Goal: Communication & Community: Answer question/provide support

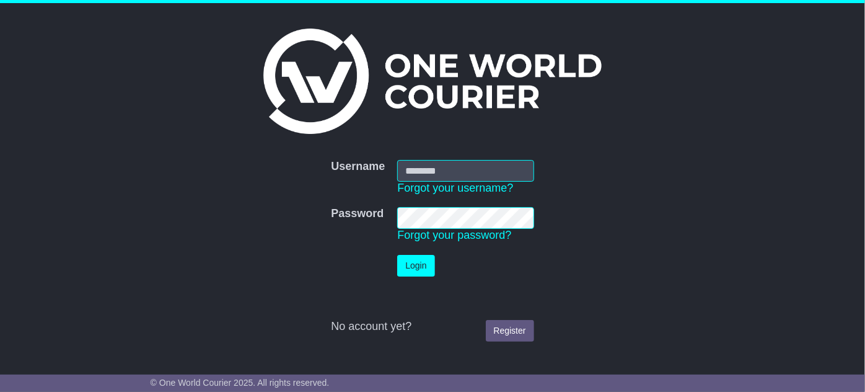
type input "**********"
click at [427, 260] on button "Login" at bounding box center [415, 266] width 37 height 22
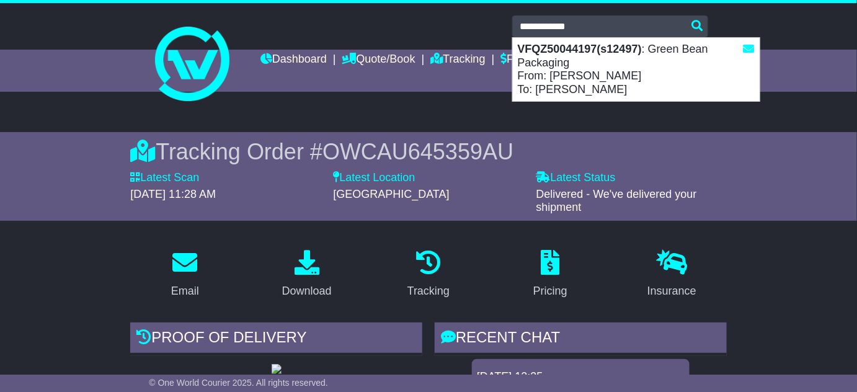
click at [581, 62] on div "VFQZ50044197(s12497) : Green Bean Packaging From: [PERSON_NAME] To: [PERSON_NAM…" at bounding box center [636, 69] width 247 height 63
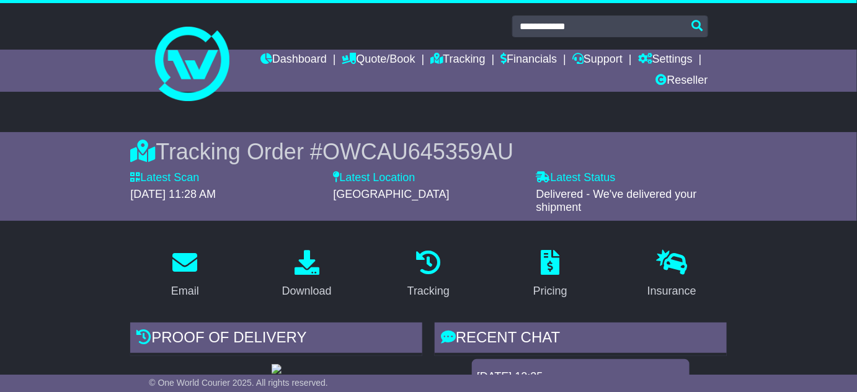
type input "**********"
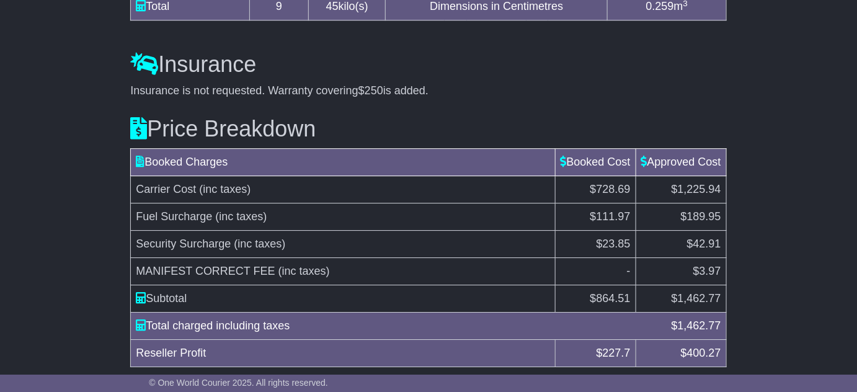
scroll to position [1263, 0]
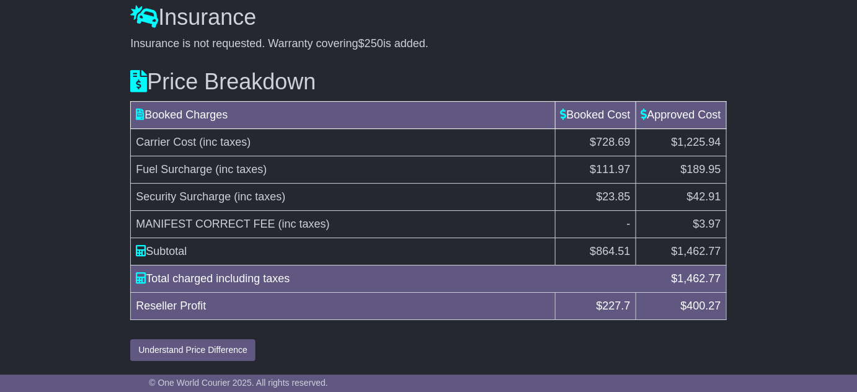
click at [695, 246] on span "1,462.77" at bounding box center [698, 251] width 43 height 12
copy span "1,462.77"
click at [614, 253] on span "864.51" at bounding box center [613, 251] width 34 height 12
click at [614, 252] on span "864.51" at bounding box center [613, 251] width 34 height 12
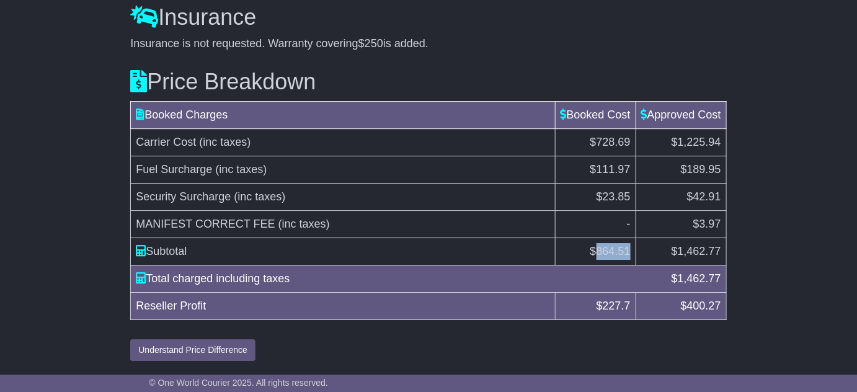
copy span "864.51"
click at [636, 218] on td "$3.97" at bounding box center [680, 224] width 90 height 27
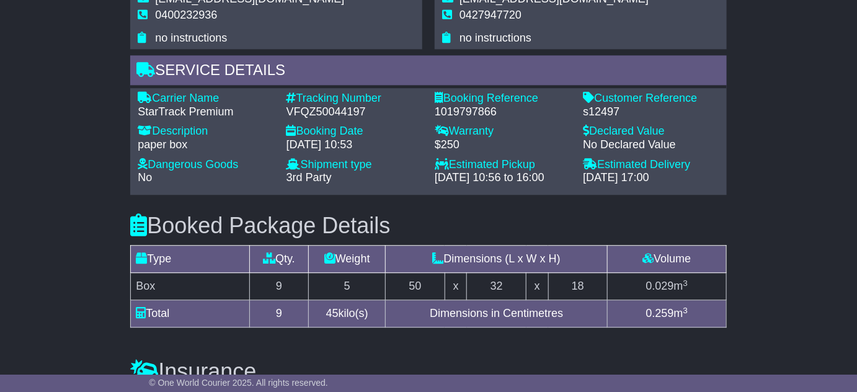
scroll to position [868, 0]
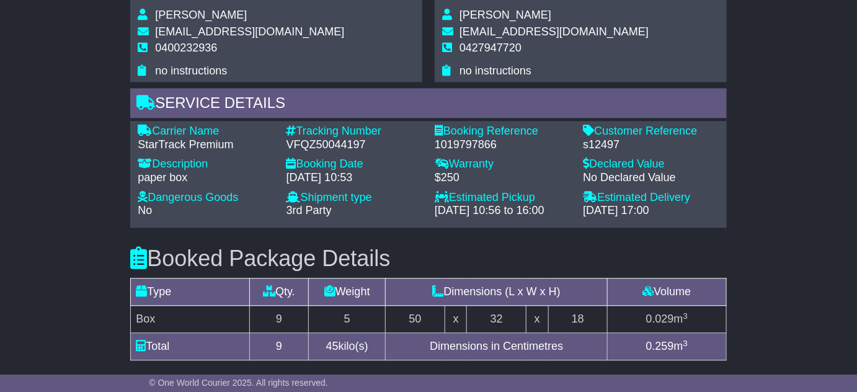
click at [304, 139] on div "VFQZ50044197" at bounding box center [354, 145] width 136 height 14
copy div "VFQZ50044197"
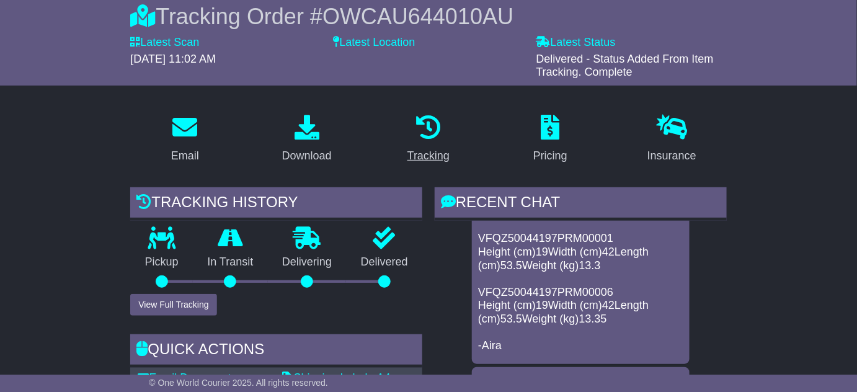
scroll to position [0, 0]
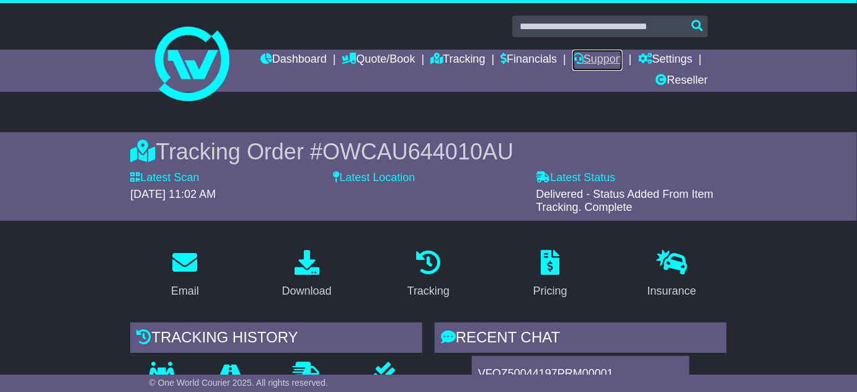
click at [606, 58] on link "Support" at bounding box center [597, 60] width 50 height 21
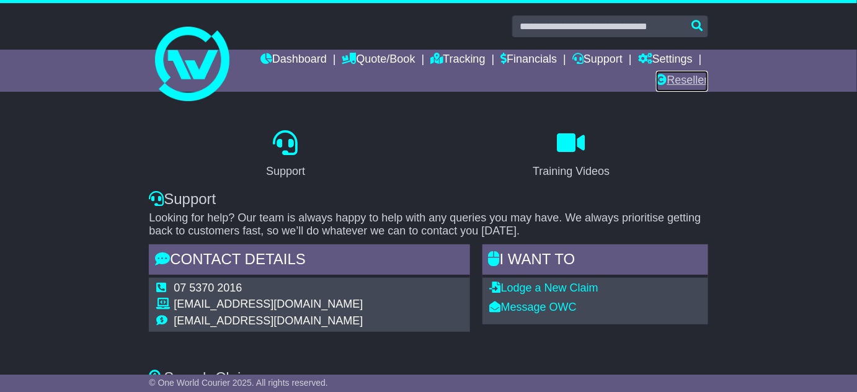
click at [666, 76] on link "Reseller" at bounding box center [682, 81] width 52 height 21
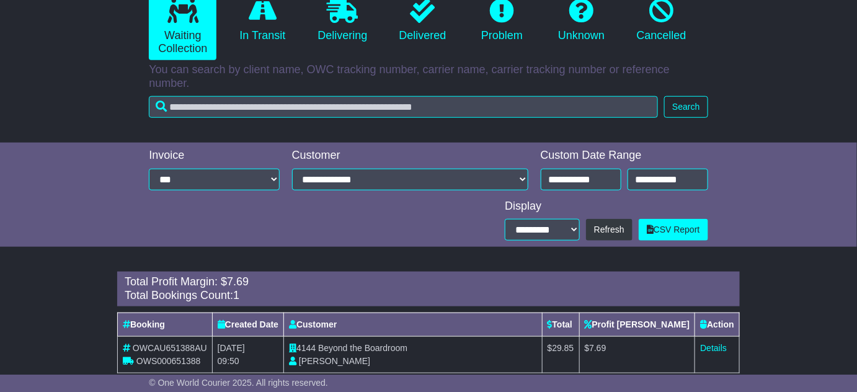
scroll to position [320, 0]
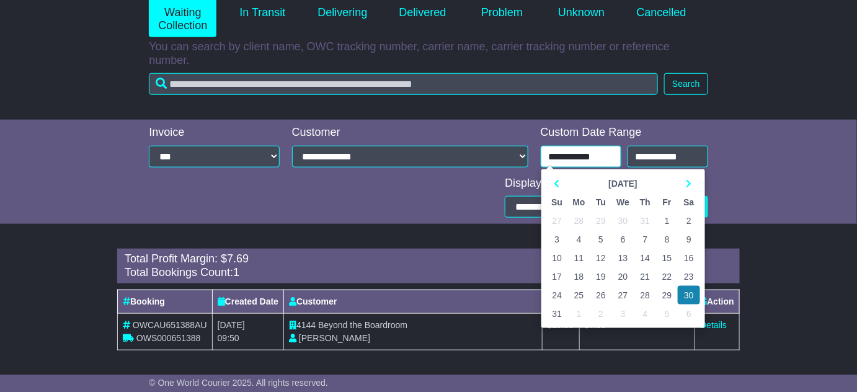
click at [618, 154] on input "**********" at bounding box center [580, 157] width 81 height 22
click at [685, 181] on th at bounding box center [688, 183] width 22 height 19
click at [628, 234] on td "10" at bounding box center [623, 239] width 22 height 19
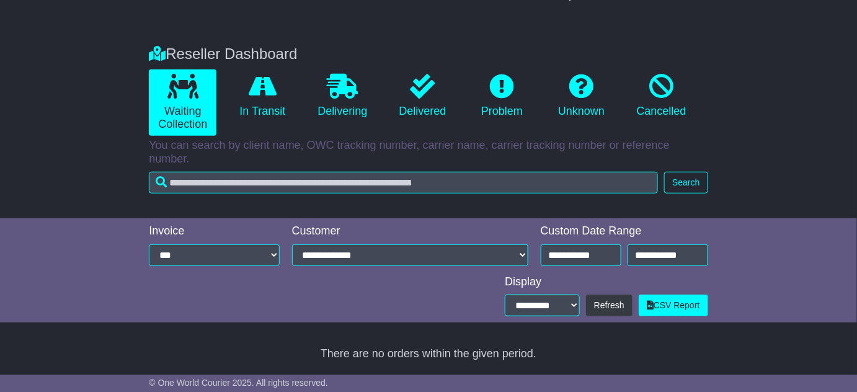
type input "**********"
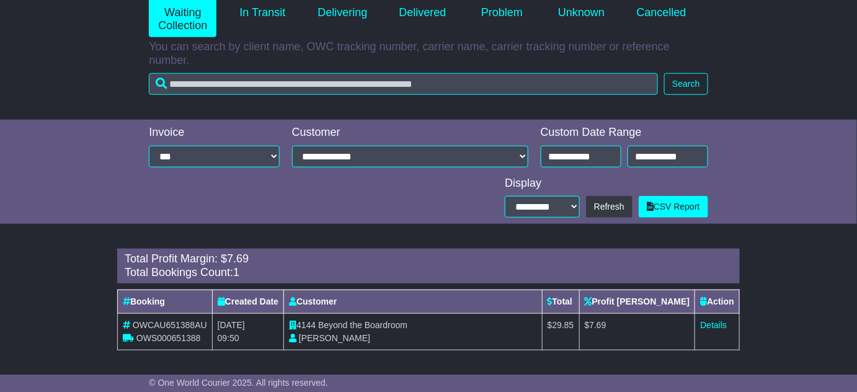
click at [745, 195] on div "**********" at bounding box center [428, 172] width 857 height 104
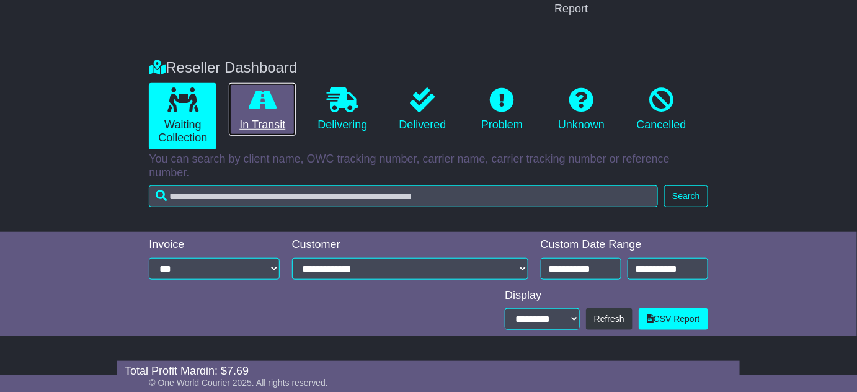
click at [247, 113] on link "In Transit" at bounding box center [262, 109] width 67 height 53
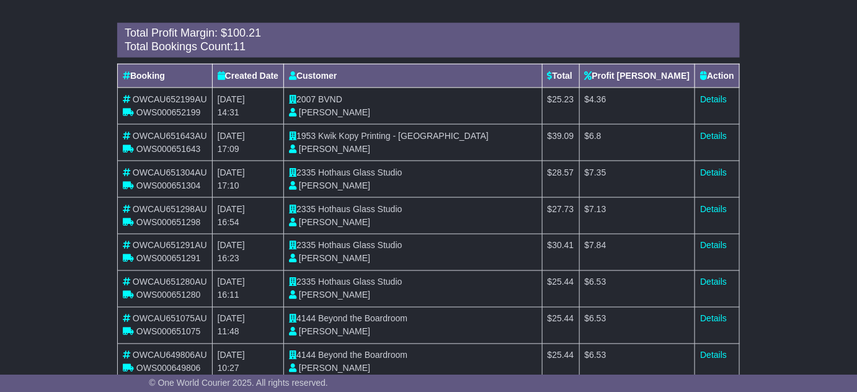
scroll to position [602, 0]
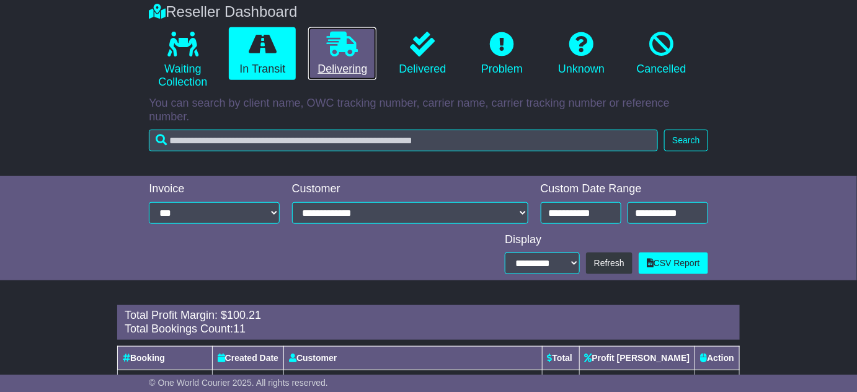
click at [369, 60] on link "Delivering" at bounding box center [342, 53] width 68 height 53
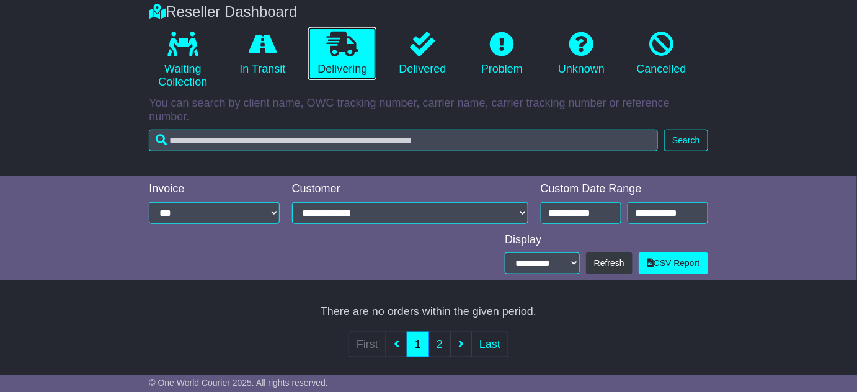
scroll to position [221, 0]
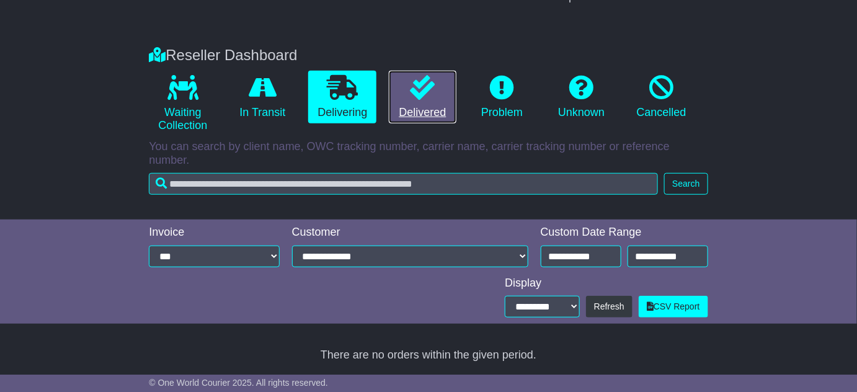
click at [418, 75] on icon at bounding box center [422, 87] width 25 height 25
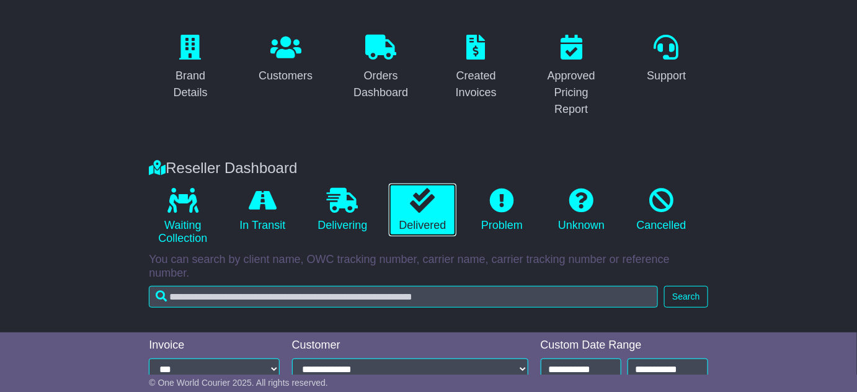
scroll to position [0, 0]
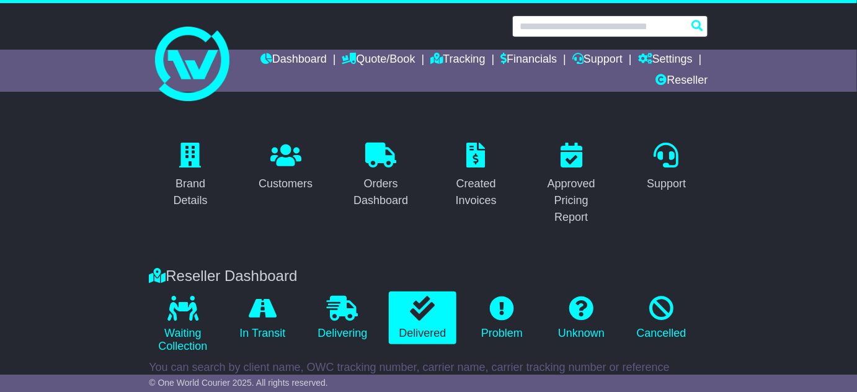
click at [546, 30] on input "text" at bounding box center [610, 26] width 196 height 22
paste input "**********"
type input "**********"
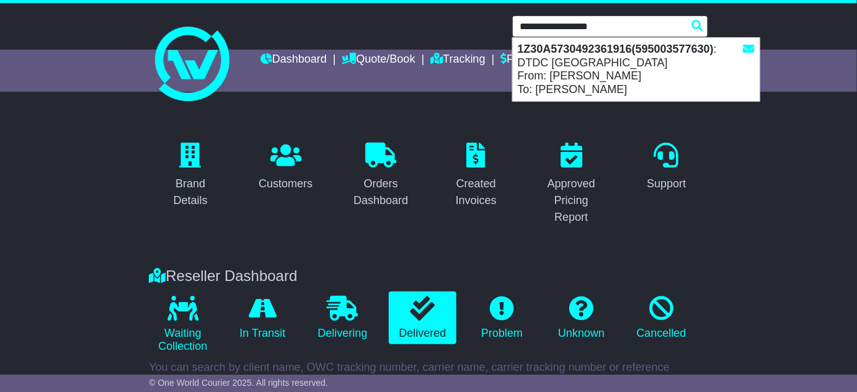
click at [634, 77] on div "1Z30A5730492361916(595003577630) : DTDC [GEOGRAPHIC_DATA] From: [PERSON_NAME] T…" at bounding box center [636, 69] width 247 height 63
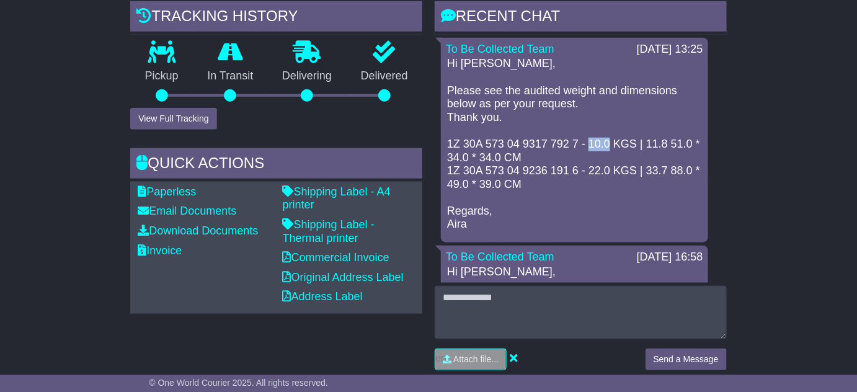
drag, startPoint x: 588, startPoint y: 144, endPoint x: 607, endPoint y: 146, distance: 18.7
click at [607, 146] on p "Hi Adithi, Please see the audited weight and dimensions below as per your reque…" at bounding box center [574, 144] width 255 height 174
copy p "10.0"
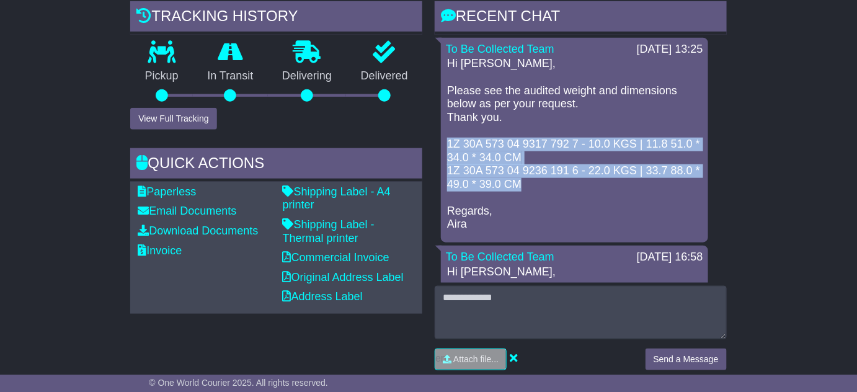
drag, startPoint x: 546, startPoint y: 180, endPoint x: 448, endPoint y: 148, distance: 103.5
click at [448, 148] on p "Hi Adithi, Please see the audited weight and dimensions below as per your reque…" at bounding box center [574, 144] width 255 height 174
copy p "1Z 30A 573 04 9317 792 7 - 10.0 KGS | 11.8 51.0 * 34.0 * 34.0 CM 1Z 30A 573 04 …"
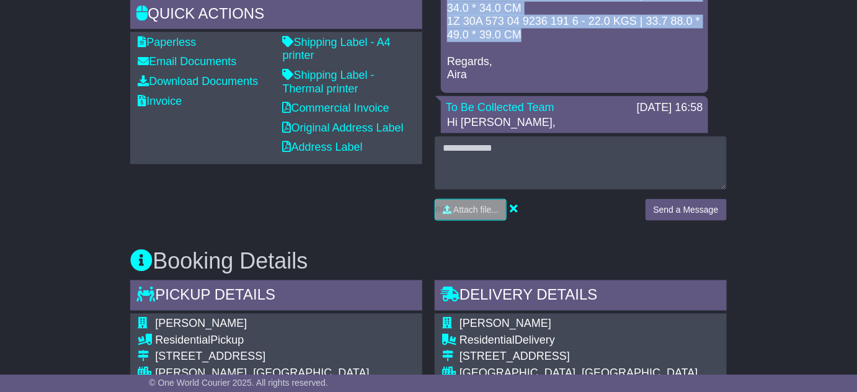
scroll to position [394, 0]
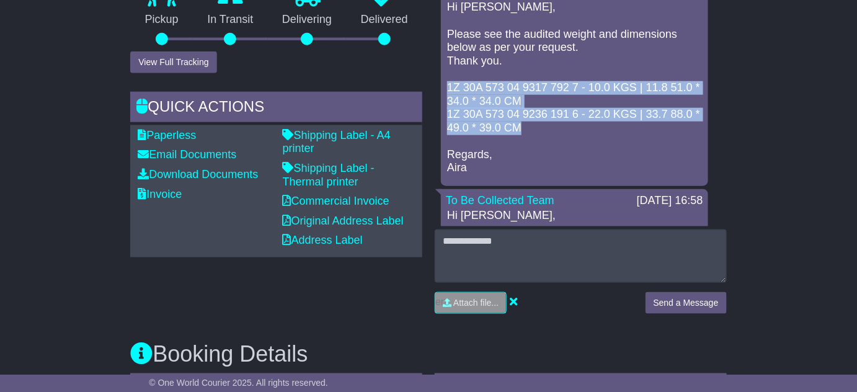
click at [519, 130] on p "Hi Adithi, Please see the audited weight and dimensions below as per your reque…" at bounding box center [574, 88] width 255 height 174
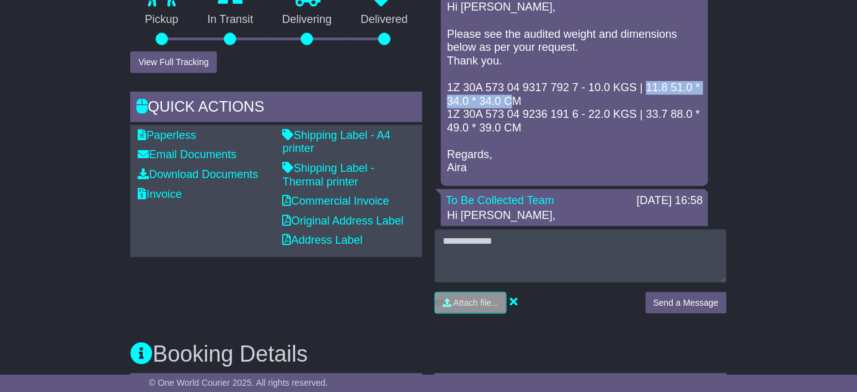
drag, startPoint x: 646, startPoint y: 84, endPoint x: 524, endPoint y: 95, distance: 123.2
click at [524, 95] on p "Hi Adithi, Please see the audited weight and dimensions below as per your reque…" at bounding box center [574, 88] width 255 height 174
click at [544, 98] on p "Hi Adithi, Please see the audited weight and dimensions below as per your reque…" at bounding box center [574, 88] width 255 height 174
click at [567, 139] on p "Hi Adithi, Please see the audited weight and dimensions below as per your reque…" at bounding box center [574, 88] width 255 height 174
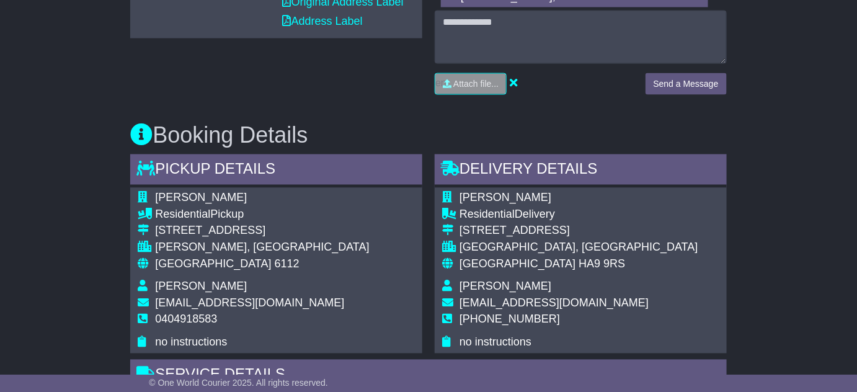
scroll to position [383, 0]
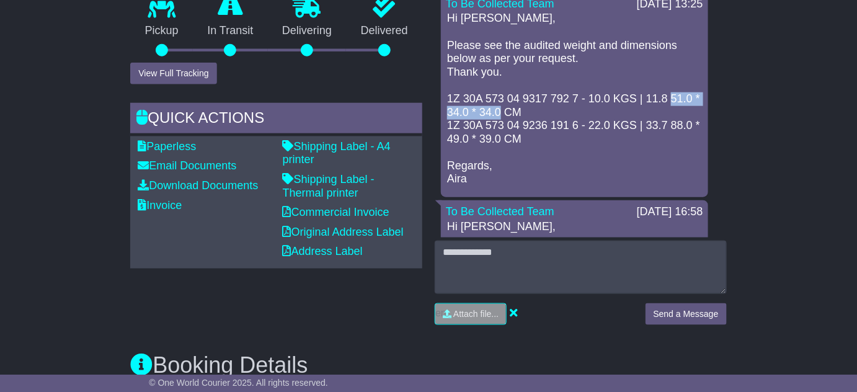
drag, startPoint x: 671, startPoint y: 98, endPoint x: 506, endPoint y: 108, distance: 164.6
click at [506, 108] on p "Hi Adithi, Please see the audited weight and dimensions below as per your reque…" at bounding box center [574, 99] width 255 height 174
copy p "51.0 * 34.0 * 34.0"
drag, startPoint x: 672, startPoint y: 124, endPoint x: 694, endPoint y: 133, distance: 24.2
click at [612, 133] on p "Hi Adithi, Please see the audited weight and dimensions below as per your reque…" at bounding box center [574, 99] width 255 height 174
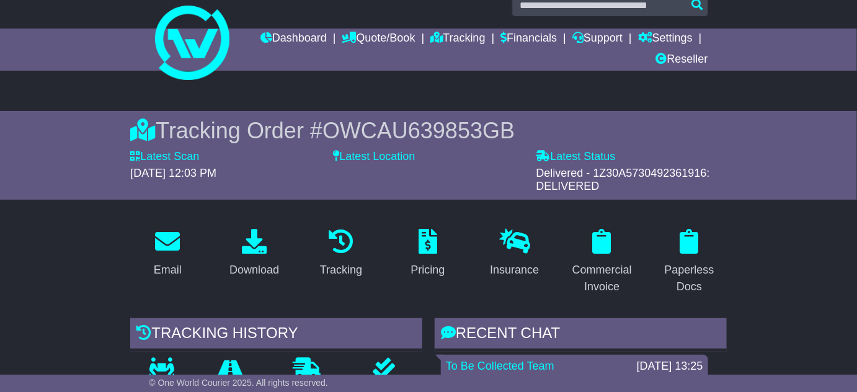
scroll to position [0, 0]
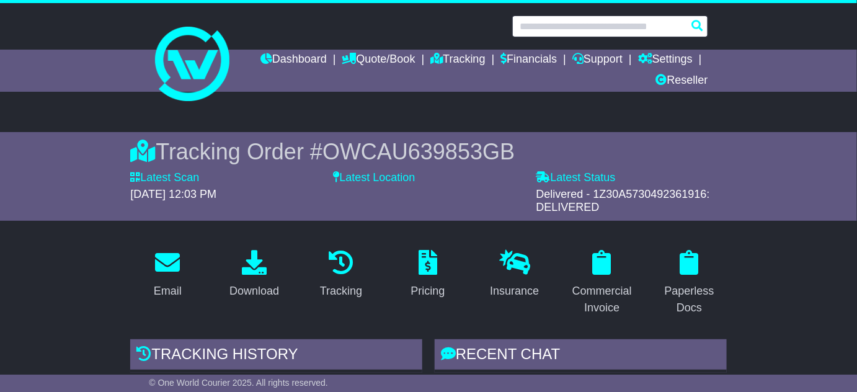
click at [540, 19] on input "text" at bounding box center [610, 26] width 196 height 22
paste input "**********"
type input "**********"
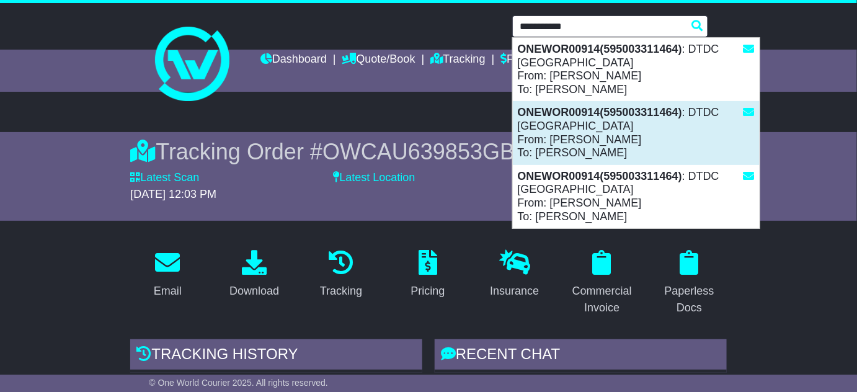
click at [576, 136] on div "ONEWOR00914(595003311464) : DTDC Australia From: Kirutiga Sundharrarajan To: Ki…" at bounding box center [636, 132] width 247 height 63
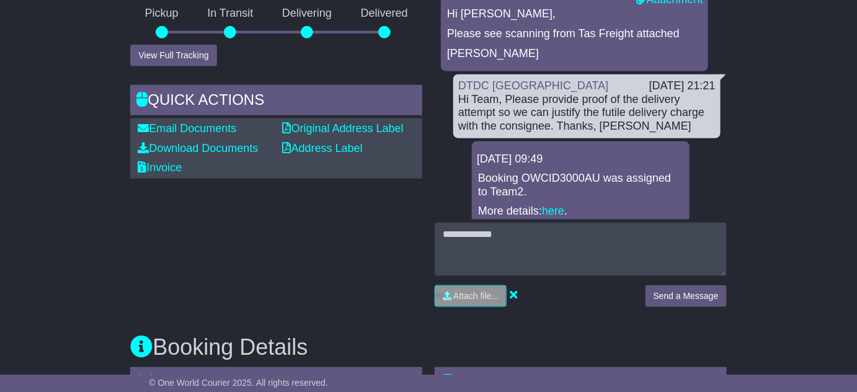
scroll to position [394, 0]
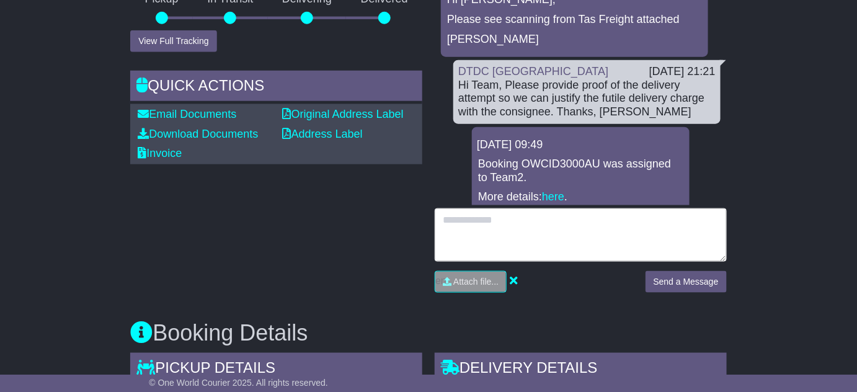
click at [456, 227] on textarea at bounding box center [581, 234] width 292 height 53
paste textarea "**********"
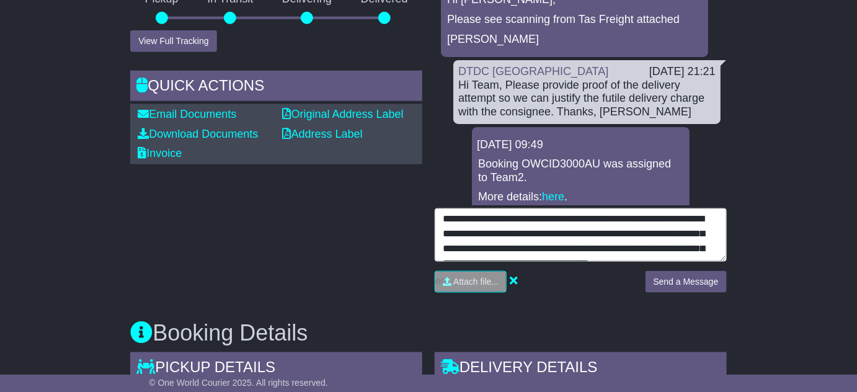
scroll to position [0, 0]
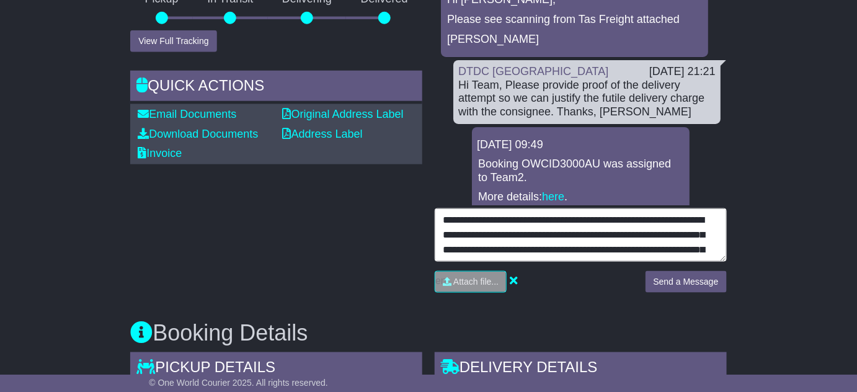
click at [483, 218] on textarea "**********" at bounding box center [581, 234] width 292 height 53
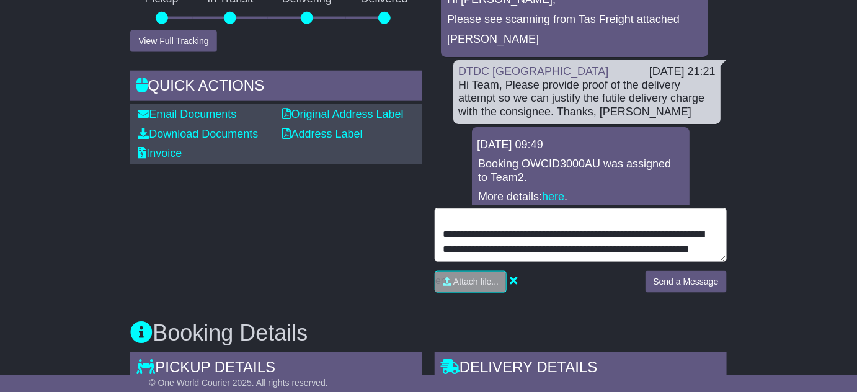
scroll to position [208, 0]
click at [582, 254] on textarea "**********" at bounding box center [581, 234] width 292 height 53
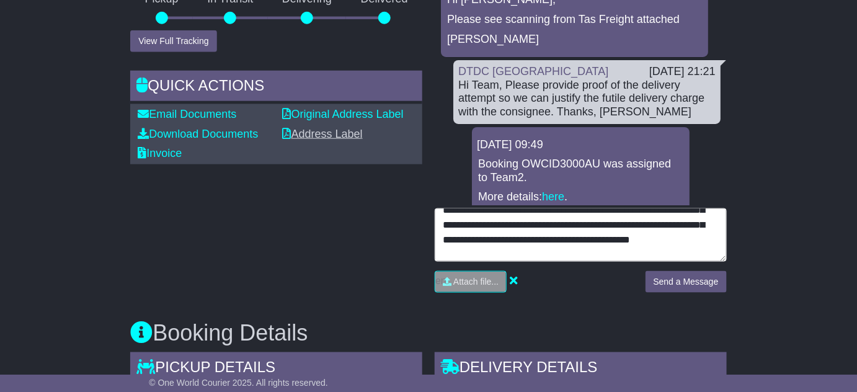
scroll to position [0, 0]
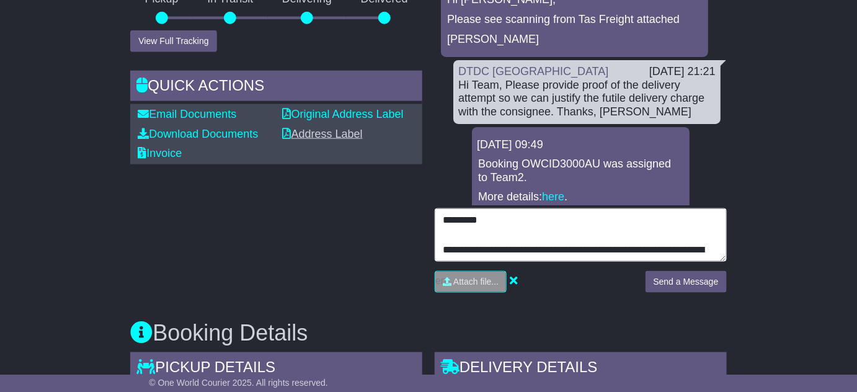
drag, startPoint x: 496, startPoint y: 252, endPoint x: 310, endPoint y: 128, distance: 224.0
type textarea "**********"
click at [704, 223] on textarea "**********" at bounding box center [581, 234] width 292 height 53
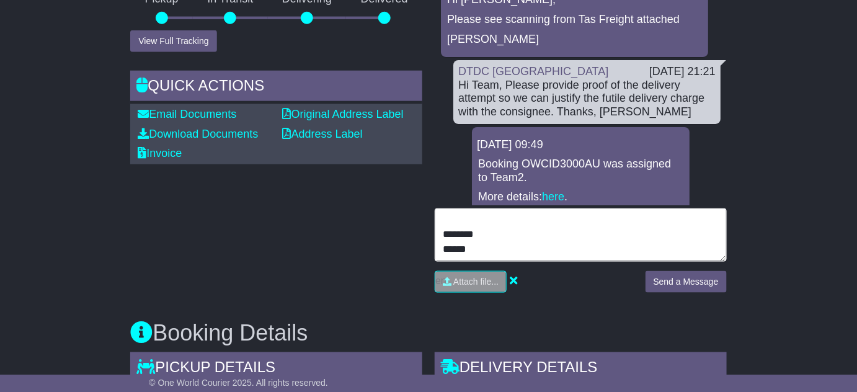
scroll to position [563, 0]
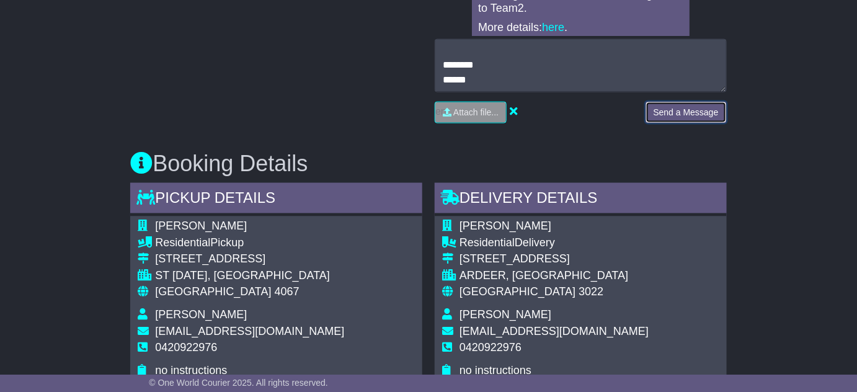
click at [673, 111] on button "Send a Message" at bounding box center [685, 113] width 81 height 22
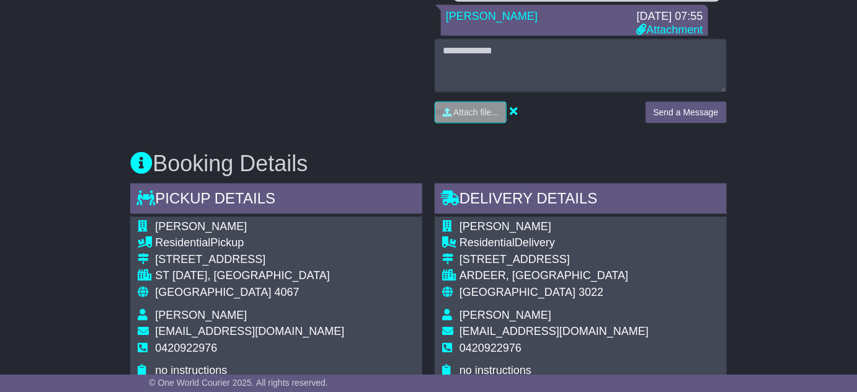
scroll to position [281, 0]
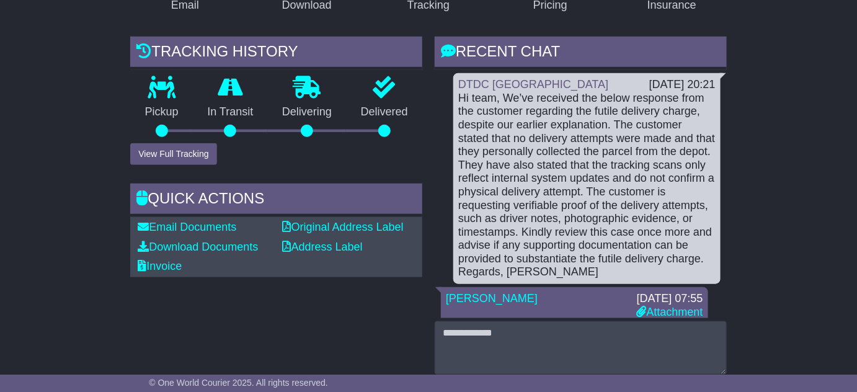
click at [504, 260] on div "Hi team, We’ve received the below response from the customer regarding the futi…" at bounding box center [586, 185] width 257 height 187
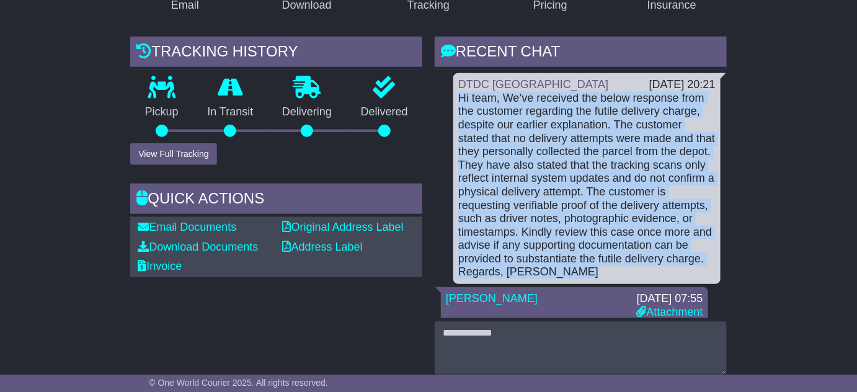
click at [504, 260] on div "Hi team, We’ve received the below response from the customer regarding the futi…" at bounding box center [586, 185] width 257 height 187
click at [548, 244] on div "Hi team, We’ve received the below response from the customer regarding the futi…" at bounding box center [586, 185] width 257 height 187
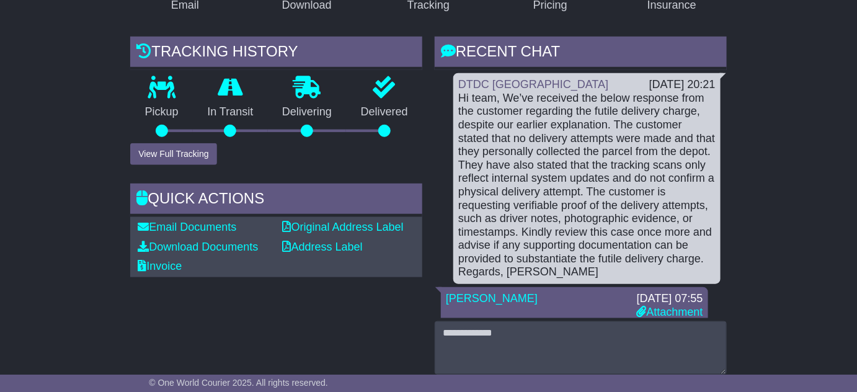
click at [532, 246] on div "Hi team, We’ve received the below response from the customer regarding the futi…" at bounding box center [586, 185] width 257 height 187
click at [563, 269] on div "Hi team, We’ve received the below response from the customer regarding the futi…" at bounding box center [586, 185] width 257 height 187
click at [560, 272] on div "Hi team, We’ve received the below response from the customer regarding the futi…" at bounding box center [586, 185] width 257 height 187
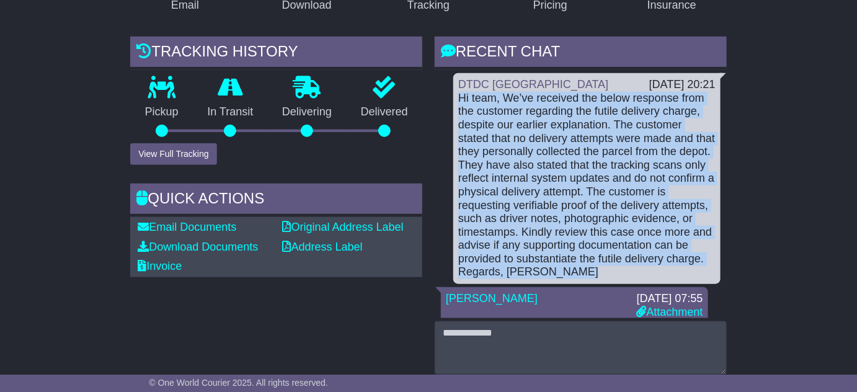
click at [560, 272] on div "Hi team, We’ve received the below response from the customer regarding the futi…" at bounding box center [586, 185] width 257 height 187
click at [516, 269] on div "Hi team, We’ve received the below response from the customer regarding the futi…" at bounding box center [586, 185] width 257 height 187
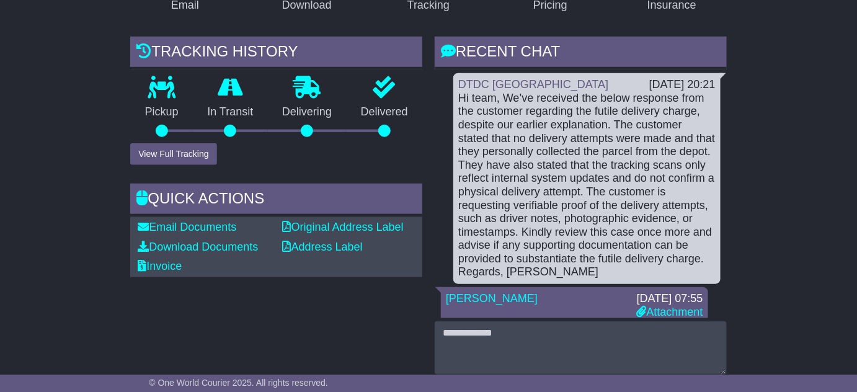
click at [510, 269] on div "Hi team, We’ve received the below response from the customer regarding the futi…" at bounding box center [586, 185] width 257 height 187
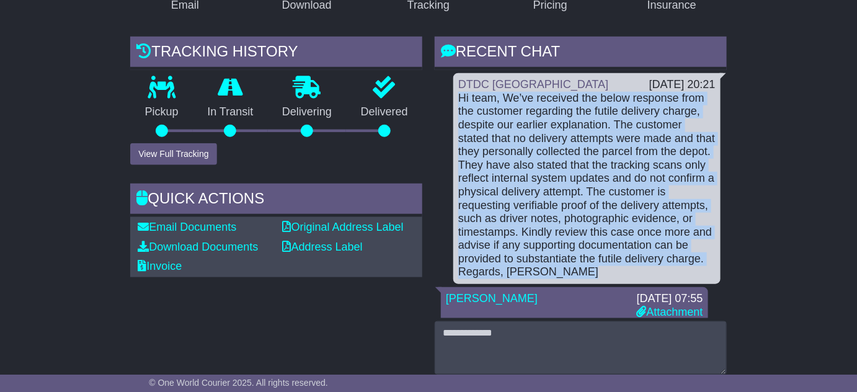
click at [510, 269] on div "Hi team, We’ve received the below response from the customer regarding the futi…" at bounding box center [586, 185] width 257 height 187
click at [527, 270] on div "Hi team, We’ve received the below response from the customer regarding the futi…" at bounding box center [586, 185] width 257 height 187
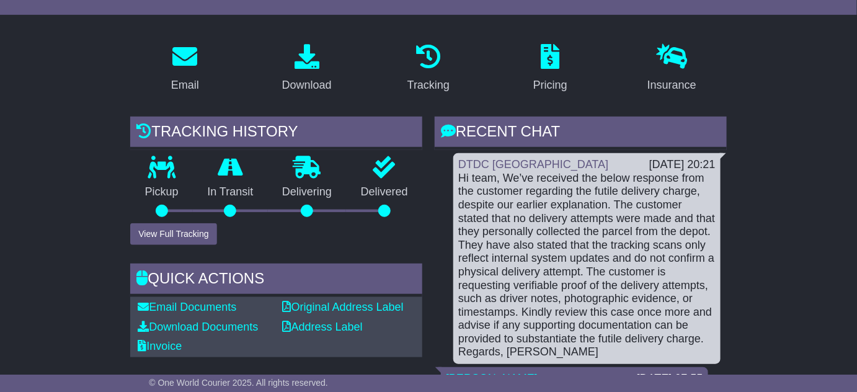
scroll to position [0, 0]
